Goal: Task Accomplishment & Management: Manage account settings

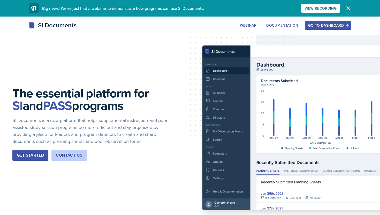
click at [324, 26] on div "Go to Dashboard" at bounding box center [328, 25] width 40 height 4
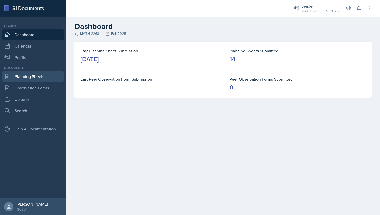
click at [38, 77] on link "Planning Sheets" at bounding box center [33, 76] width 62 height 10
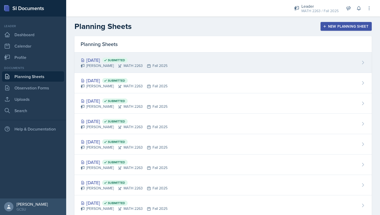
click at [104, 57] on div "[DATE] Submitted" at bounding box center [124, 60] width 87 height 7
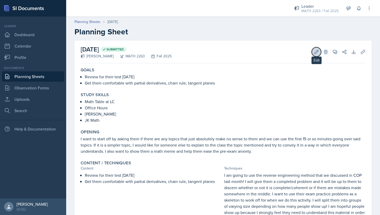
click at [317, 49] on button "Edit" at bounding box center [315, 51] width 9 height 9
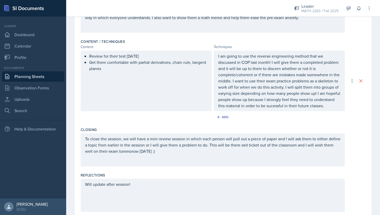
scroll to position [169, 0]
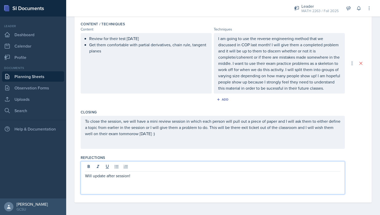
drag, startPoint x: 144, startPoint y: 169, endPoint x: 79, endPoint y: 171, distance: 65.1
click at [79, 171] on div "Date [DATE] [DATE] 28 29 30 1 2 3 4 5 6 7 8 9 10 11 12 13 14 15 16 17 18 19 20 …" at bounding box center [222, 36] width 297 height 331
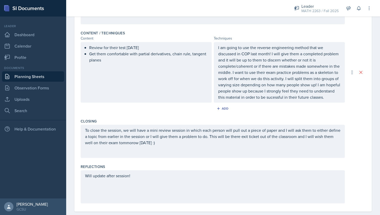
drag, startPoint x: 143, startPoint y: 179, endPoint x: 80, endPoint y: 179, distance: 62.5
click at [81, 179] on div "Will update after session!" at bounding box center [213, 186] width 264 height 33
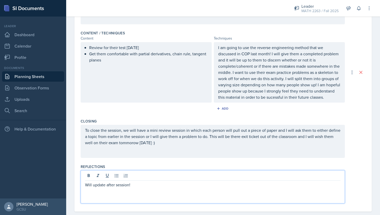
scroll to position [169, 0]
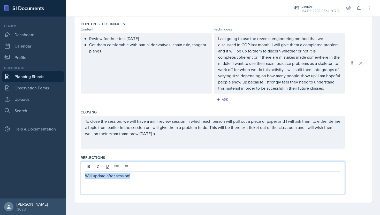
drag, startPoint x: 135, startPoint y: 174, endPoint x: 84, endPoint y: 174, distance: 51.4
click at [84, 174] on div "Will update after session!" at bounding box center [213, 177] width 264 height 33
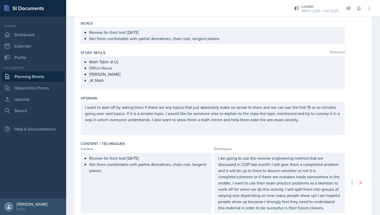
scroll to position [20, 0]
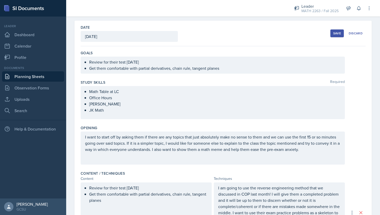
click at [335, 33] on div "Save" at bounding box center [337, 33] width 8 height 4
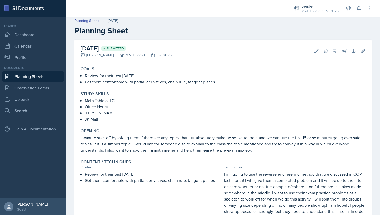
scroll to position [0, 0]
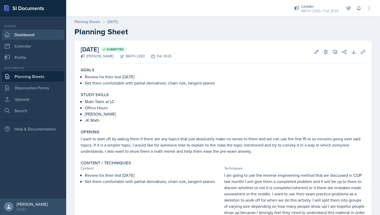
click at [28, 35] on link "Dashboard" at bounding box center [33, 34] width 62 height 10
